Goal: Book appointment/travel/reservation

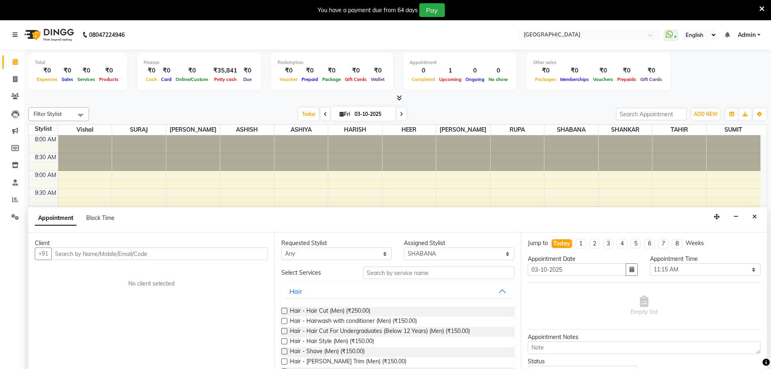
select select "78105"
select select "675"
select select "tentative"
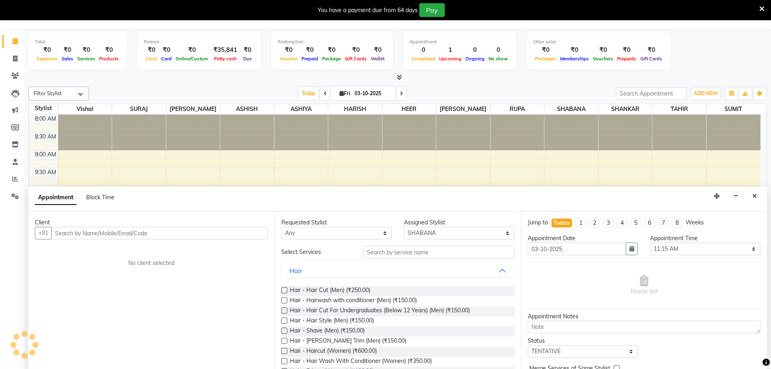
click at [187, 232] on input "text" at bounding box center [159, 233] width 217 height 13
click at [130, 239] on div "Client +91 No client selected" at bounding box center [151, 290] width 246 height 157
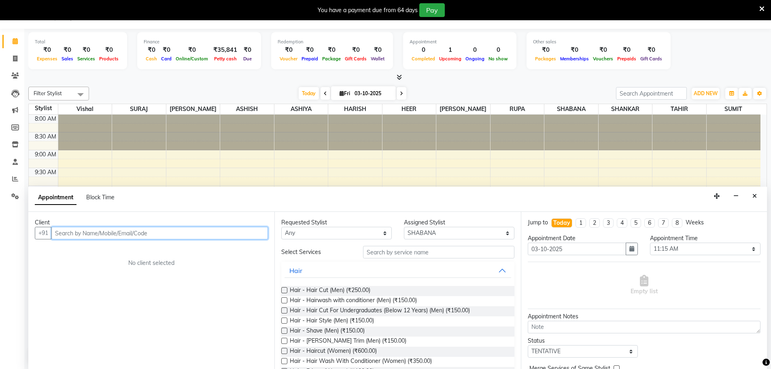
click at [126, 236] on input "text" at bounding box center [159, 233] width 217 height 13
click at [119, 231] on input "text" at bounding box center [159, 233] width 217 height 13
type input "."
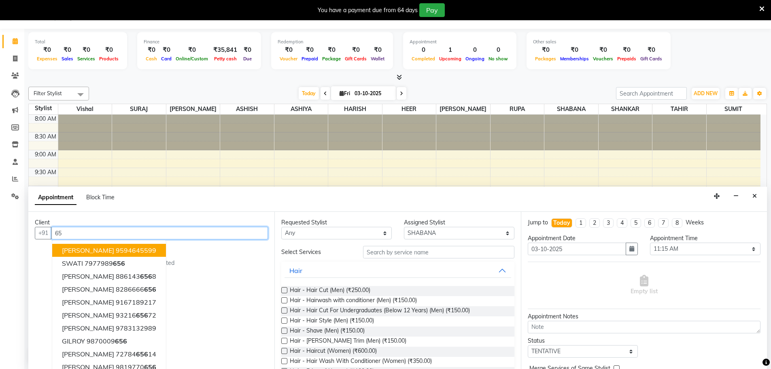
type input "6"
